Goal: Obtain resource: Download file/media

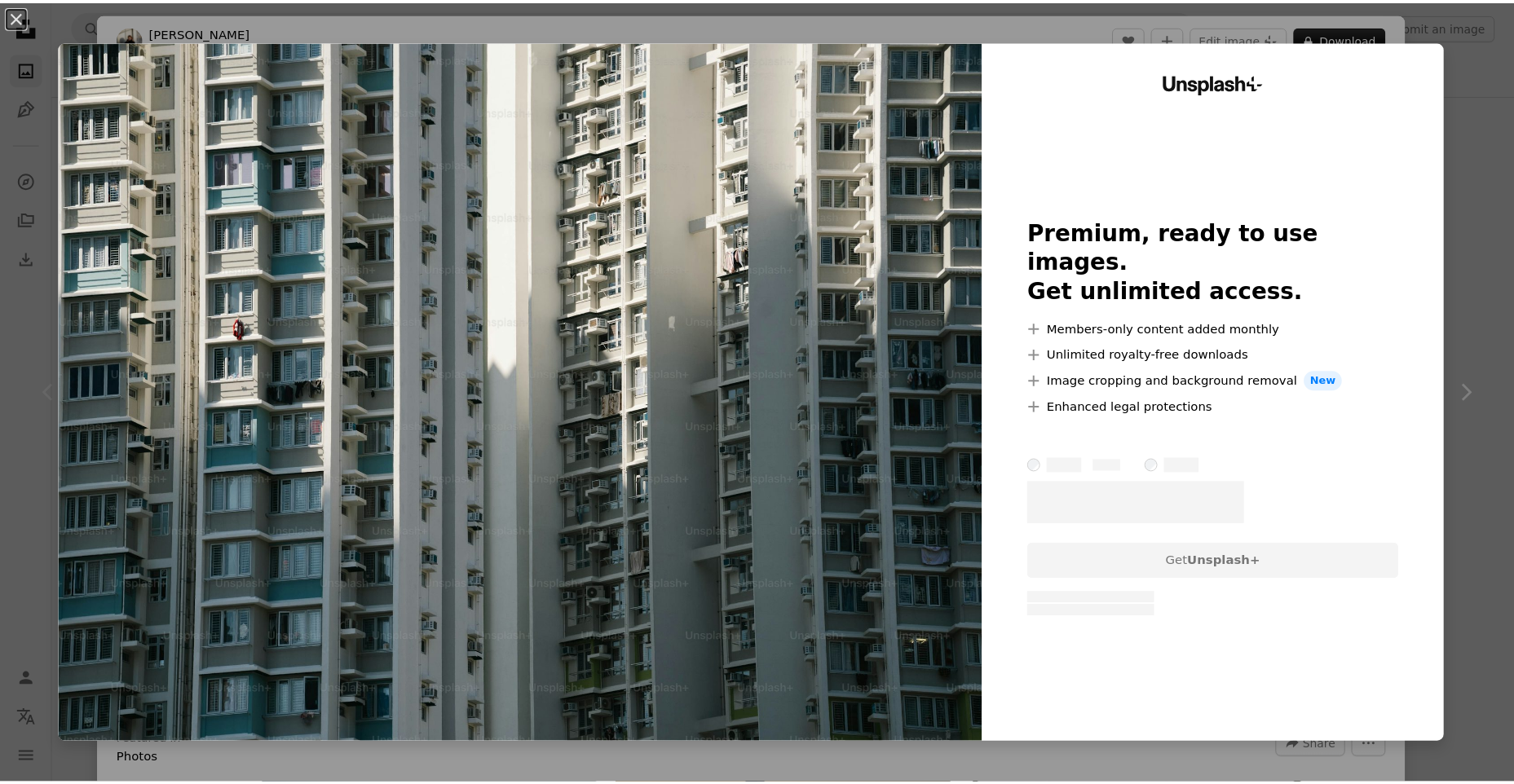
scroll to position [245, 0]
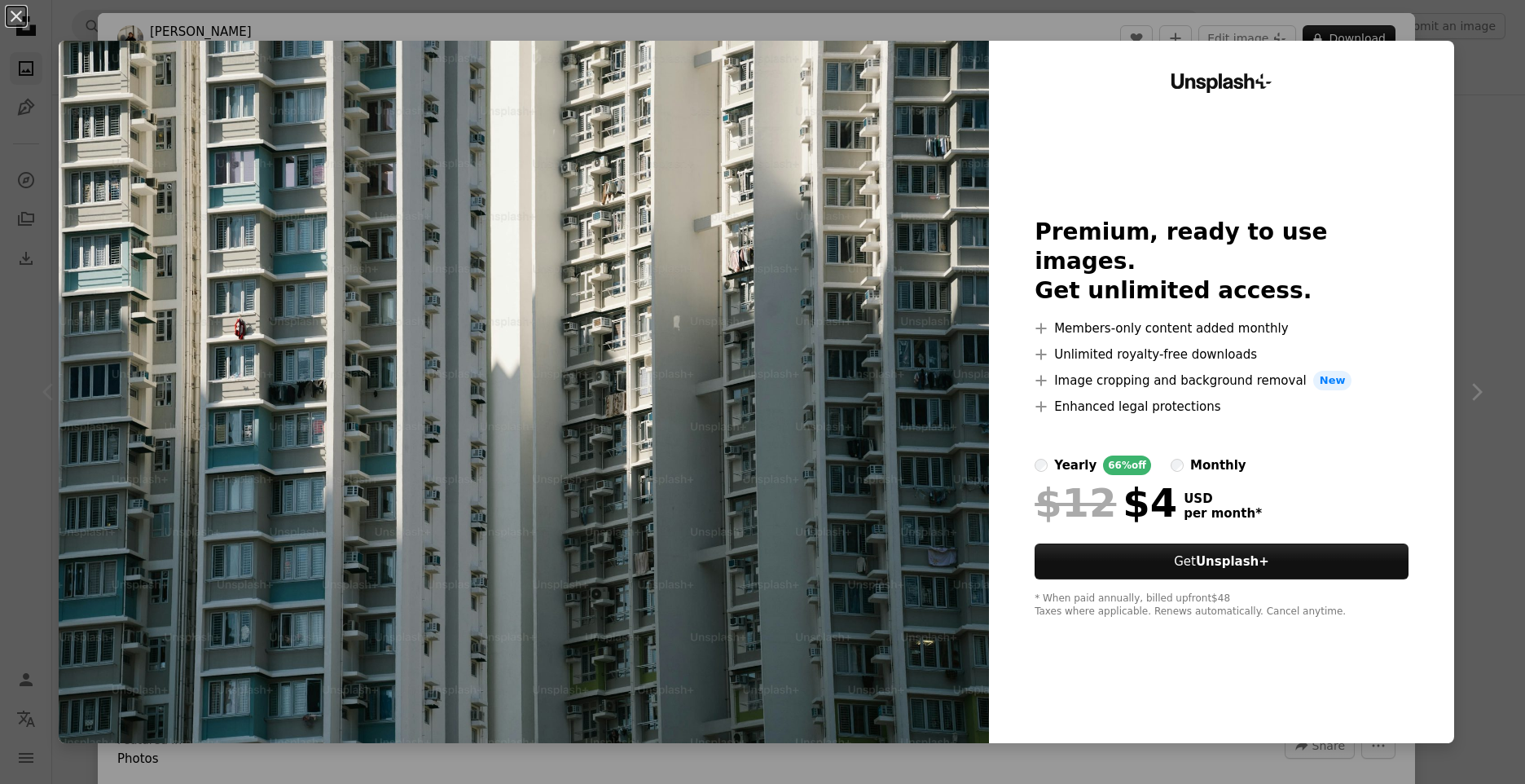
click at [1484, 117] on div "An X shape Unsplash+ Premium, ready to use images. Get unlimited access. A plus…" at bounding box center [762, 392] width 1525 height 784
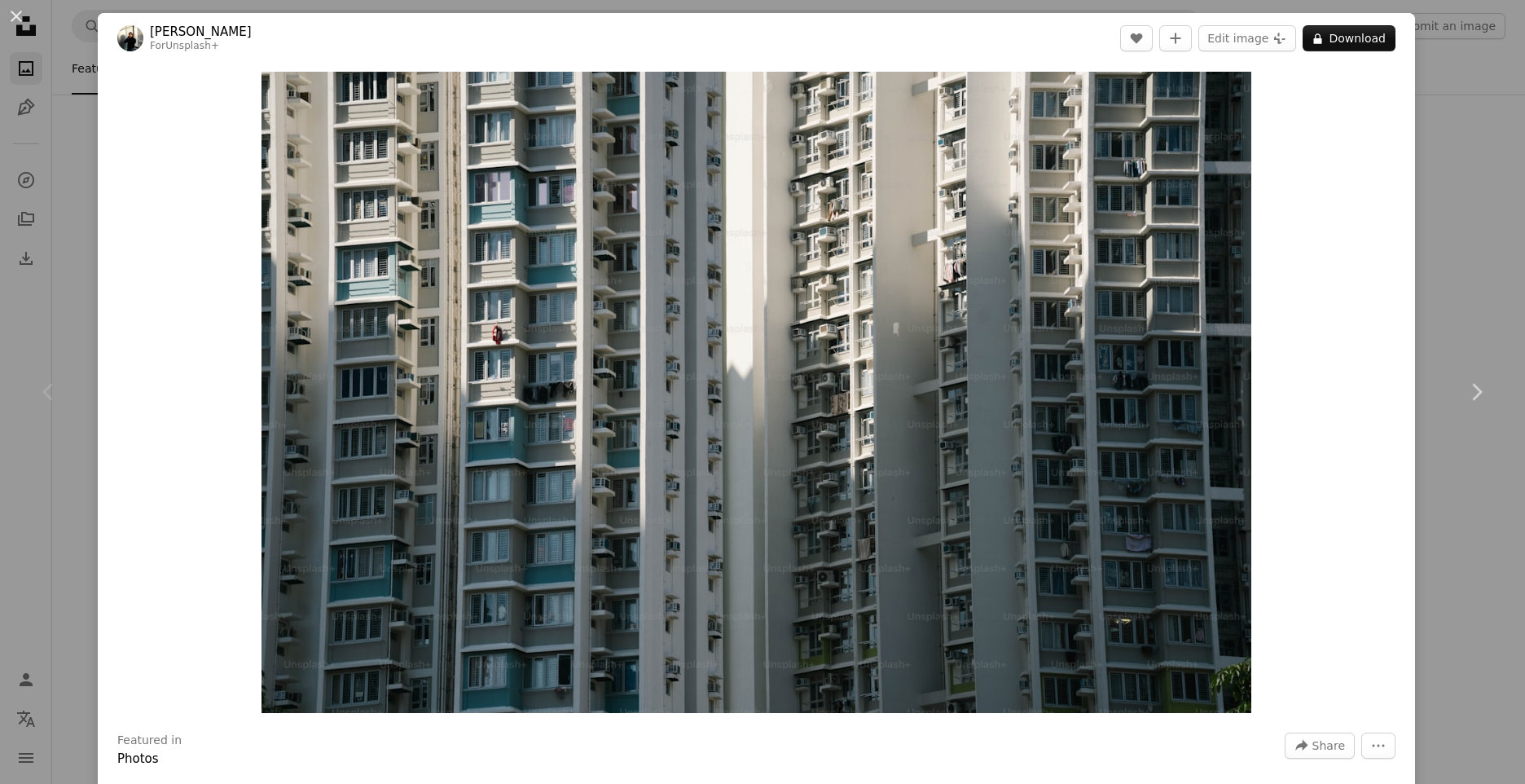
click at [1439, 60] on div "An X shape Chevron left Chevron right [PERSON_NAME] For Unsplash+ A heart A plu…" at bounding box center [762, 392] width 1525 height 784
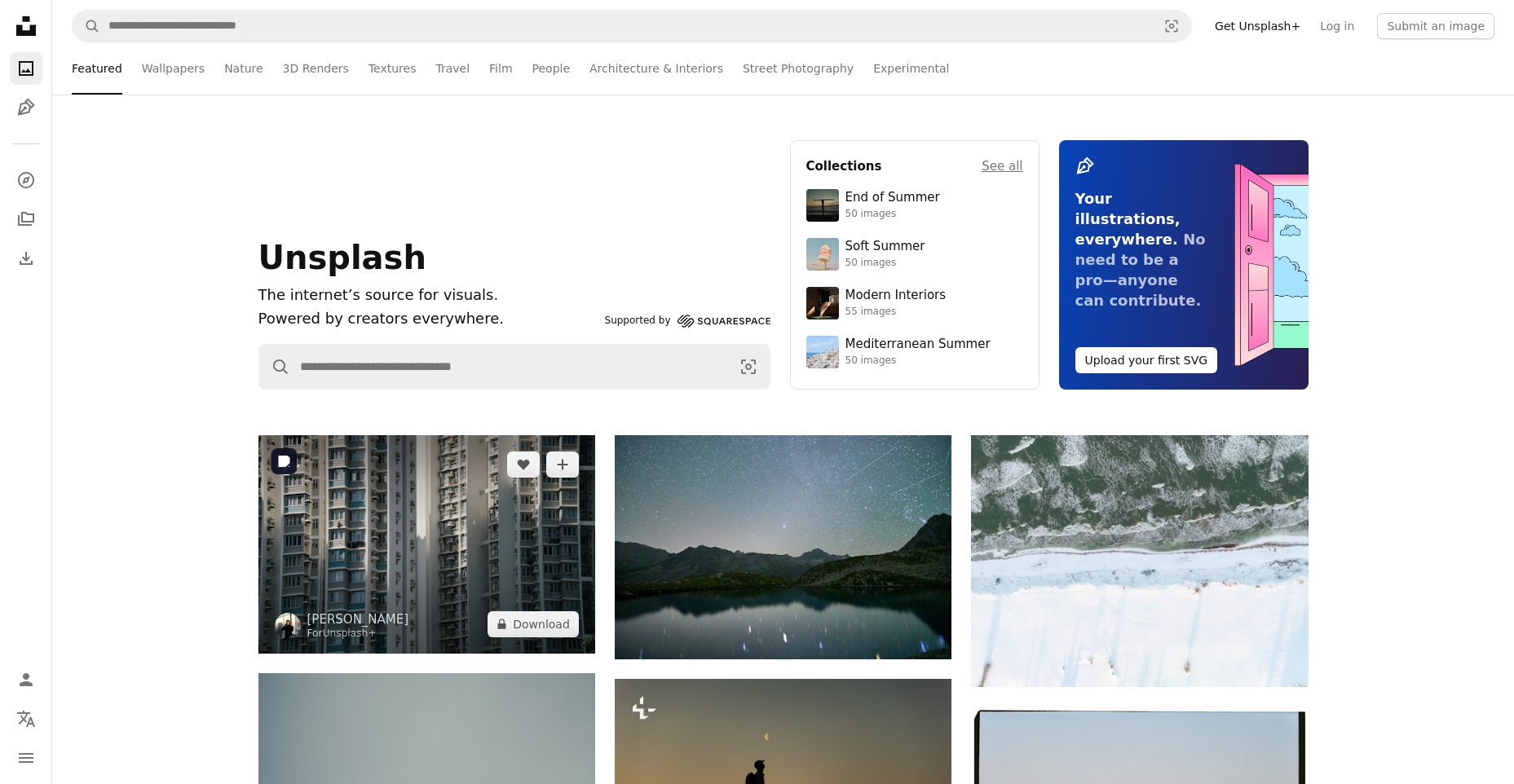
click at [414, 461] on img at bounding box center [426, 544] width 337 height 218
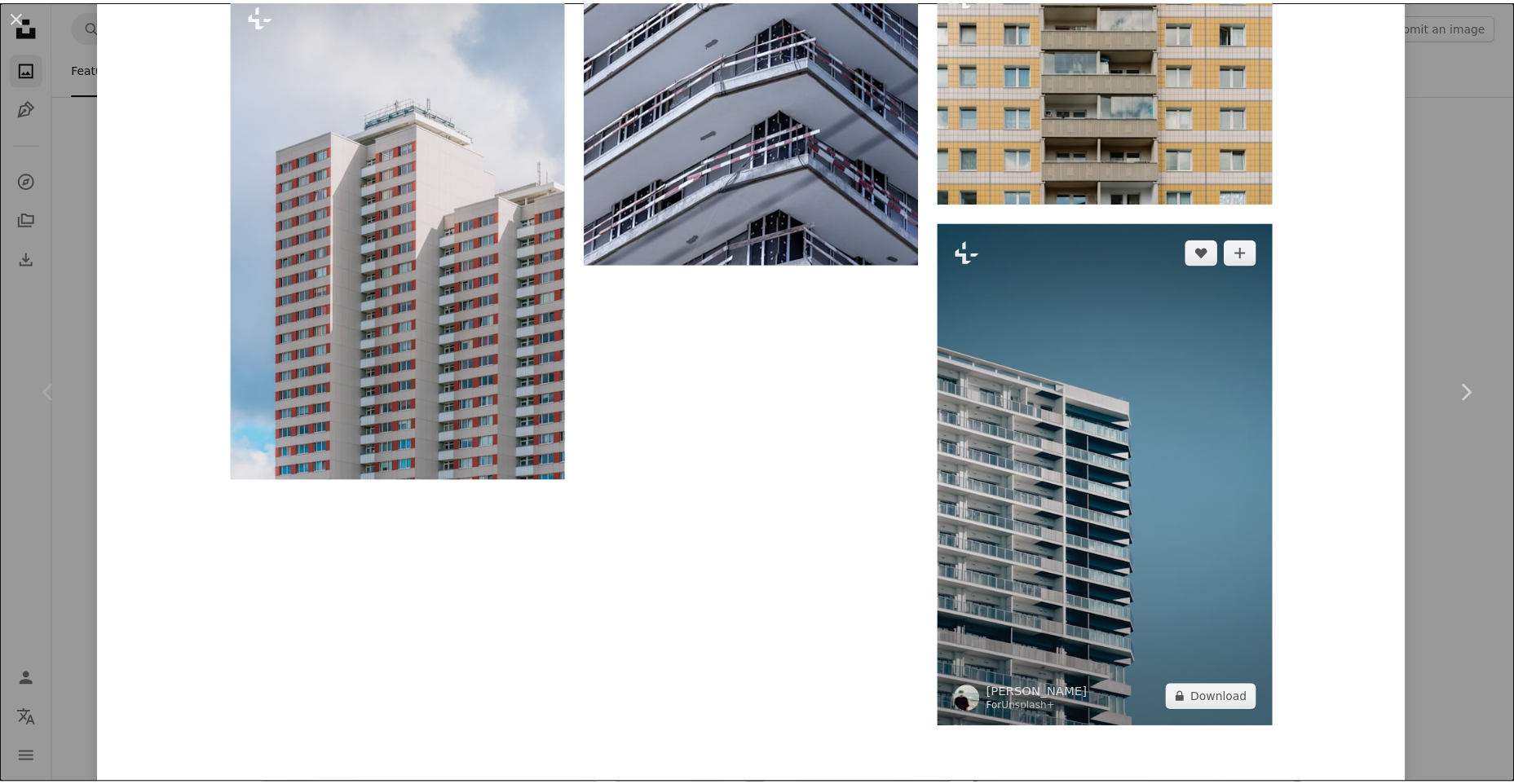
scroll to position [4801, 0]
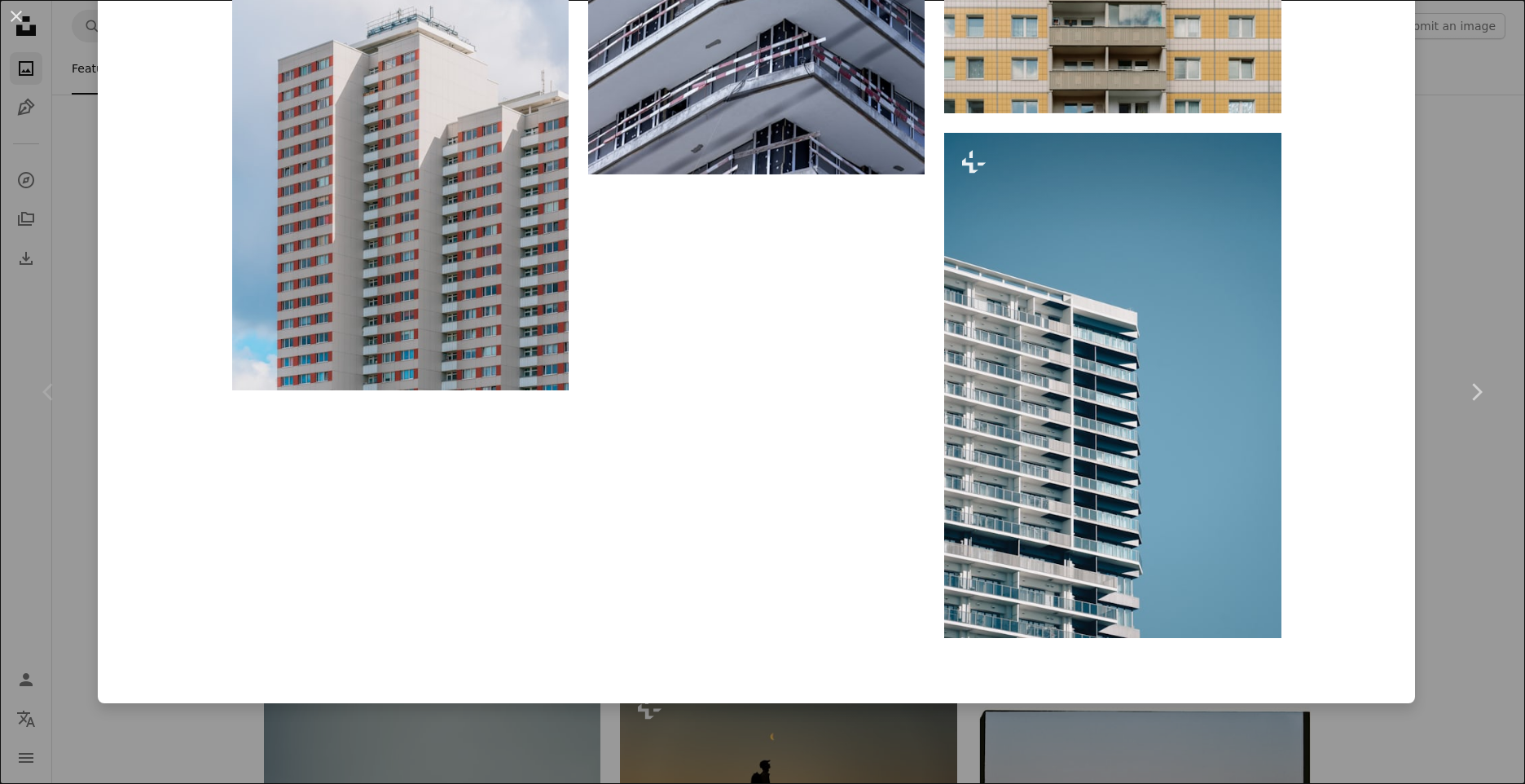
click at [1441, 241] on div "An X shape Chevron left Chevron right [PERSON_NAME] For Unsplash+ A heart A plu…" at bounding box center [762, 392] width 1525 height 784
